Goal: Information Seeking & Learning: Learn about a topic

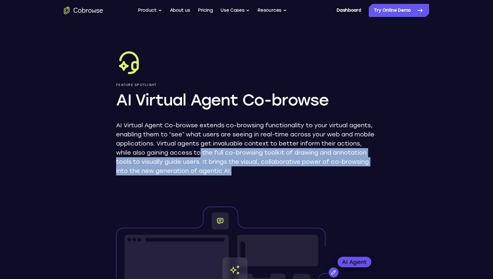
click at [100, 10] on icon "Go to the home page" at bounding box center [100, 11] width 3 height 4
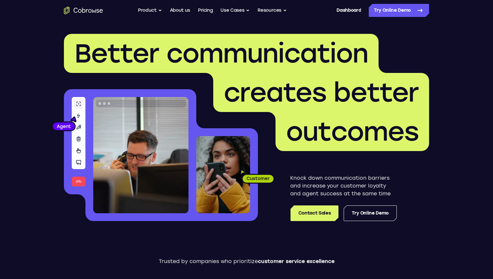
click at [216, 12] on ul "Go back Powerful, Flexible and Trustworthy. Avoid all extra friction for both A…" at bounding box center [212, 10] width 149 height 13
click at [227, 9] on button "Use Cases" at bounding box center [234, 10] width 29 height 13
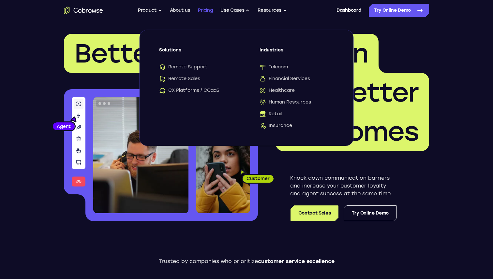
click at [201, 10] on link "Pricing" at bounding box center [205, 10] width 15 height 13
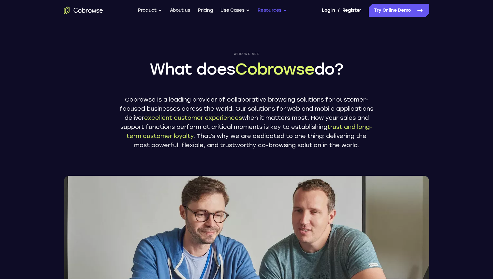
click at [272, 12] on button "Resources" at bounding box center [272, 10] width 29 height 13
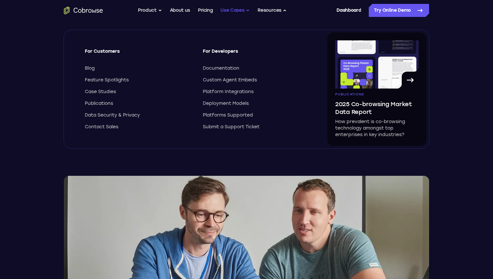
click at [241, 11] on button "Use Cases" at bounding box center [234, 10] width 29 height 13
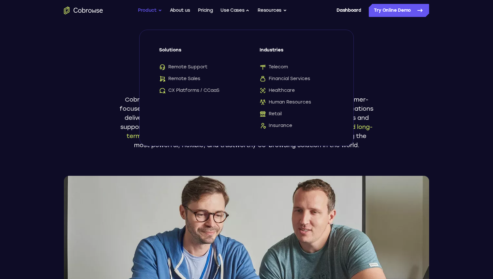
click at [154, 11] on button "Product" at bounding box center [150, 10] width 24 height 13
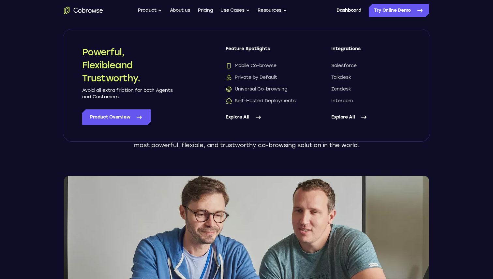
click at [238, 117] on link "Explore All" at bounding box center [266, 118] width 80 height 16
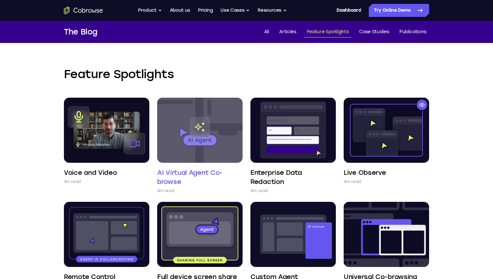
click at [203, 132] on img at bounding box center [199, 130] width 85 height 65
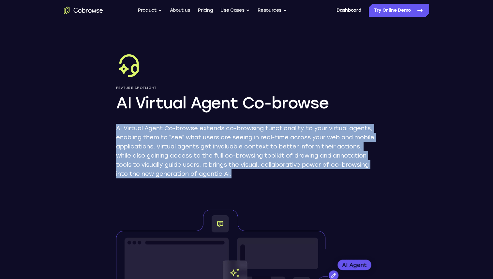
drag, startPoint x: 116, startPoint y: 132, endPoint x: 374, endPoint y: 186, distance: 263.6
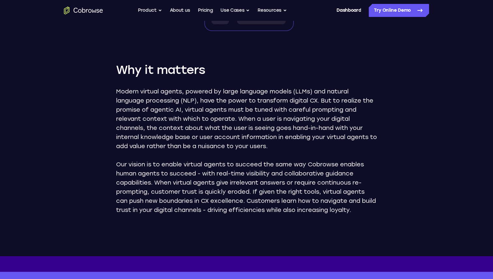
scroll to position [293, 0]
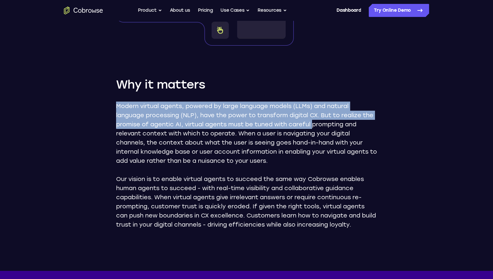
drag, startPoint x: 108, startPoint y: 104, endPoint x: 328, endPoint y: 129, distance: 220.8
click at [328, 129] on div "Feature Spotlight AI Virtual Agent Co-browse AI Virtual Agent Co-browse extends…" at bounding box center [246, -1] width 417 height 543
click at [328, 129] on p "Modern virtual agents, powered by large language models (LLMs) and natural lang…" at bounding box center [246, 134] width 261 height 64
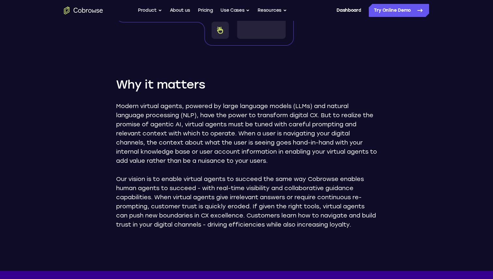
drag, startPoint x: 215, startPoint y: 125, endPoint x: 282, endPoint y: 161, distance: 75.7
click at [282, 161] on p "Modern virtual agents, powered by large language models (LLMs) and natural lang…" at bounding box center [246, 134] width 261 height 64
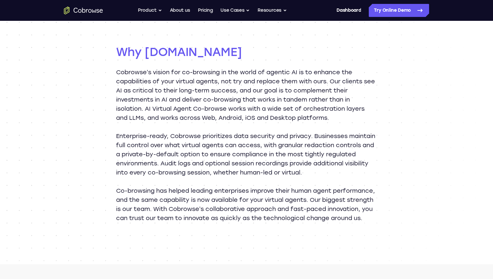
scroll to position [616, 0]
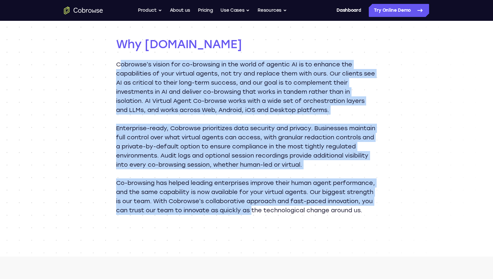
drag, startPoint x: 119, startPoint y: 66, endPoint x: 322, endPoint y: 212, distance: 249.9
click at [322, 212] on div "Cobrowse’s vision for co-browsing in the world of agentic AI is to enhance the …" at bounding box center [246, 137] width 261 height 155
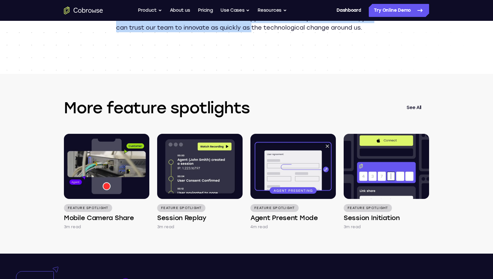
scroll to position [800, 0]
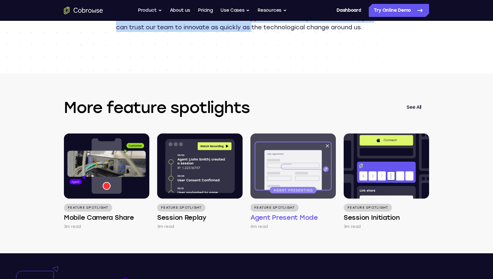
click at [290, 175] on img at bounding box center [292, 166] width 85 height 65
